Goal: Navigation & Orientation: Find specific page/section

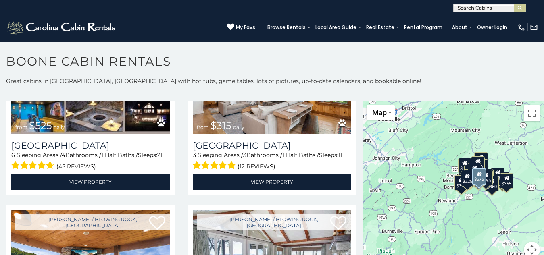
scroll to position [303, 0]
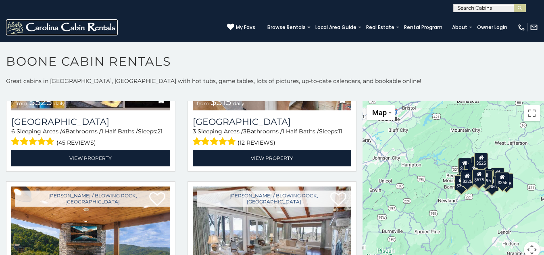
click at [27, 21] on img at bounding box center [62, 27] width 112 height 16
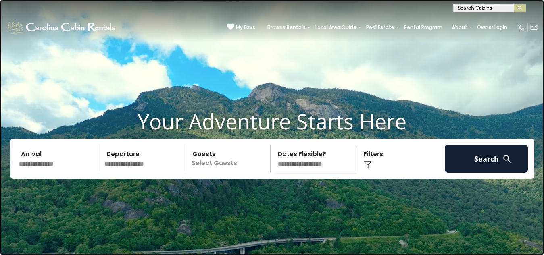
click at [141, 88] on link at bounding box center [272, 127] width 544 height 255
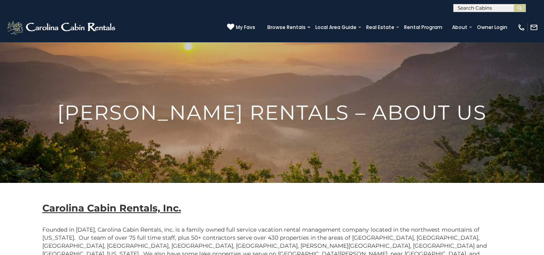
click at [150, 25] on div "(828) 295-6000 My Favs Browse Rentals Local Area Guide Activities & Attractions…" at bounding box center [272, 27] width 544 height 30
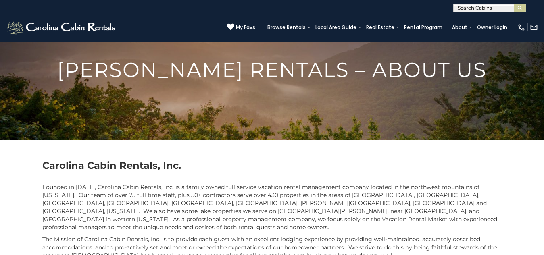
scroll to position [45, 0]
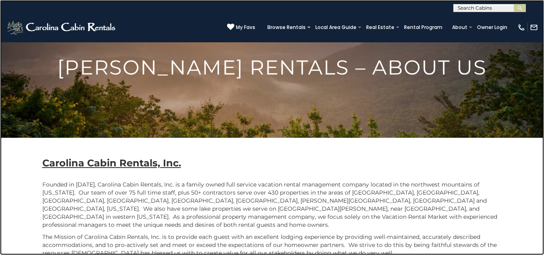
click at [16, 145] on link at bounding box center [272, 127] width 544 height 255
